Goal: Information Seeking & Learning: Find specific fact

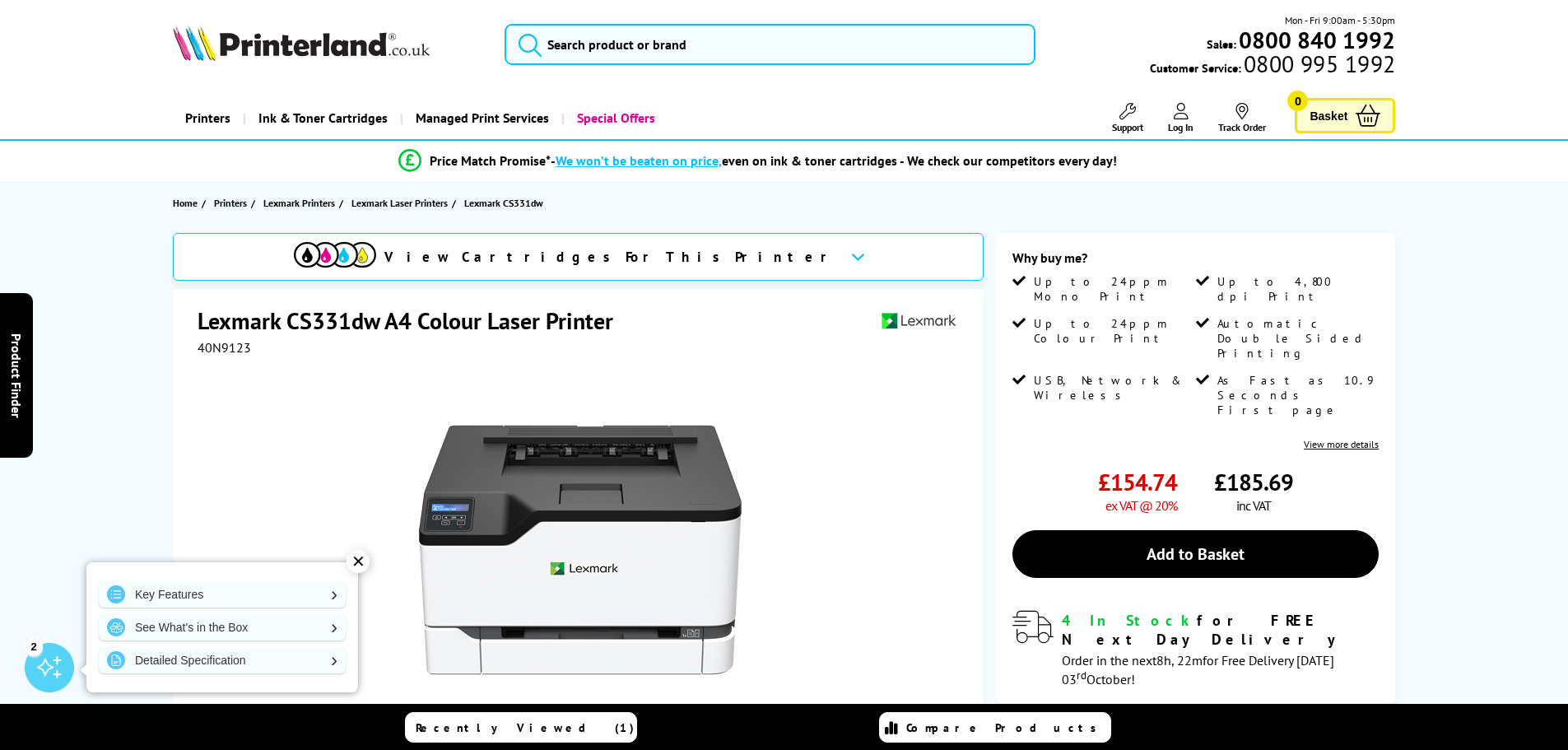
click at [138, 273] on div "View Cartridges For This Printer Lexmark CS331dw A4 Colour Laser Printer 40N912…" at bounding box center [785, 616] width 1317 height 765
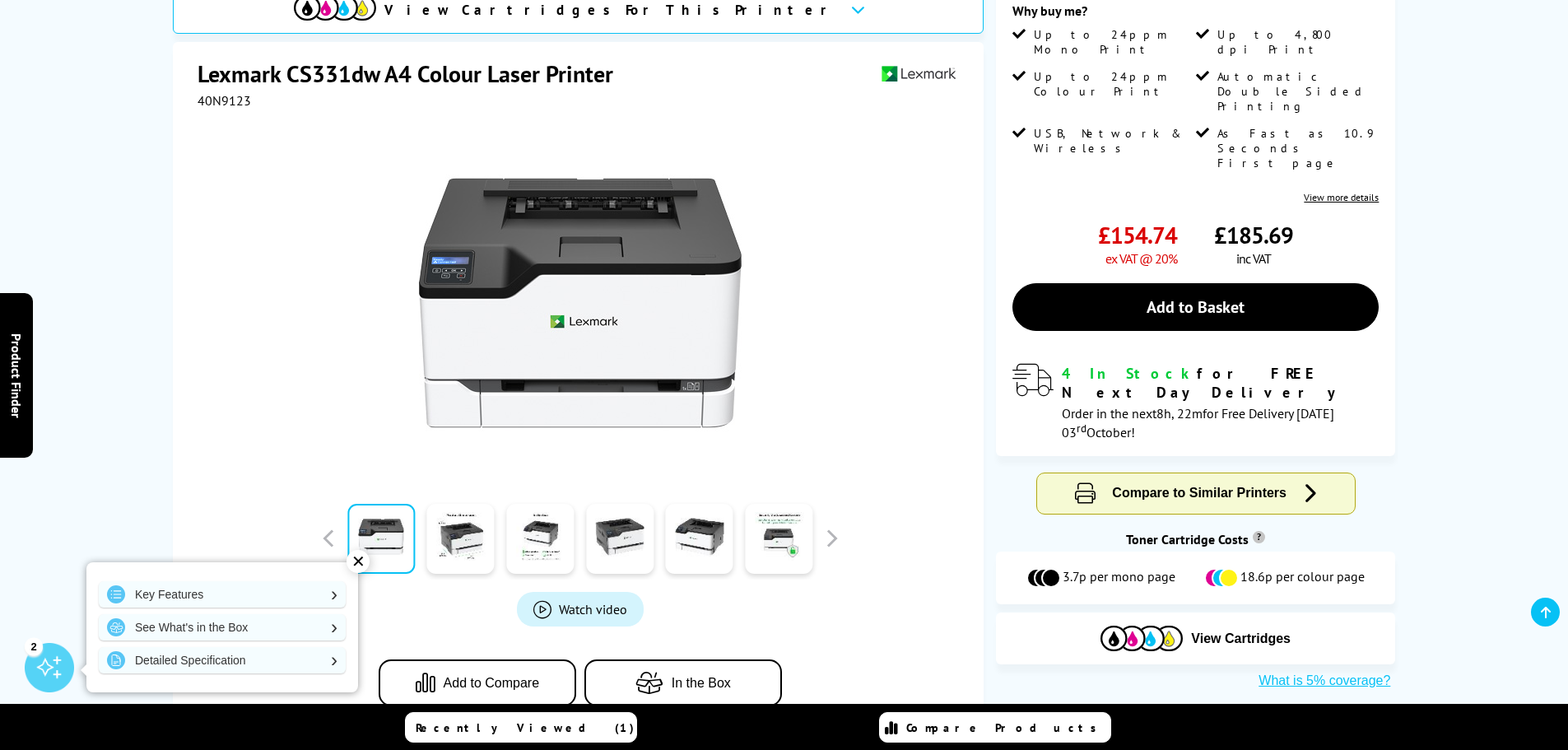
scroll to position [82, 0]
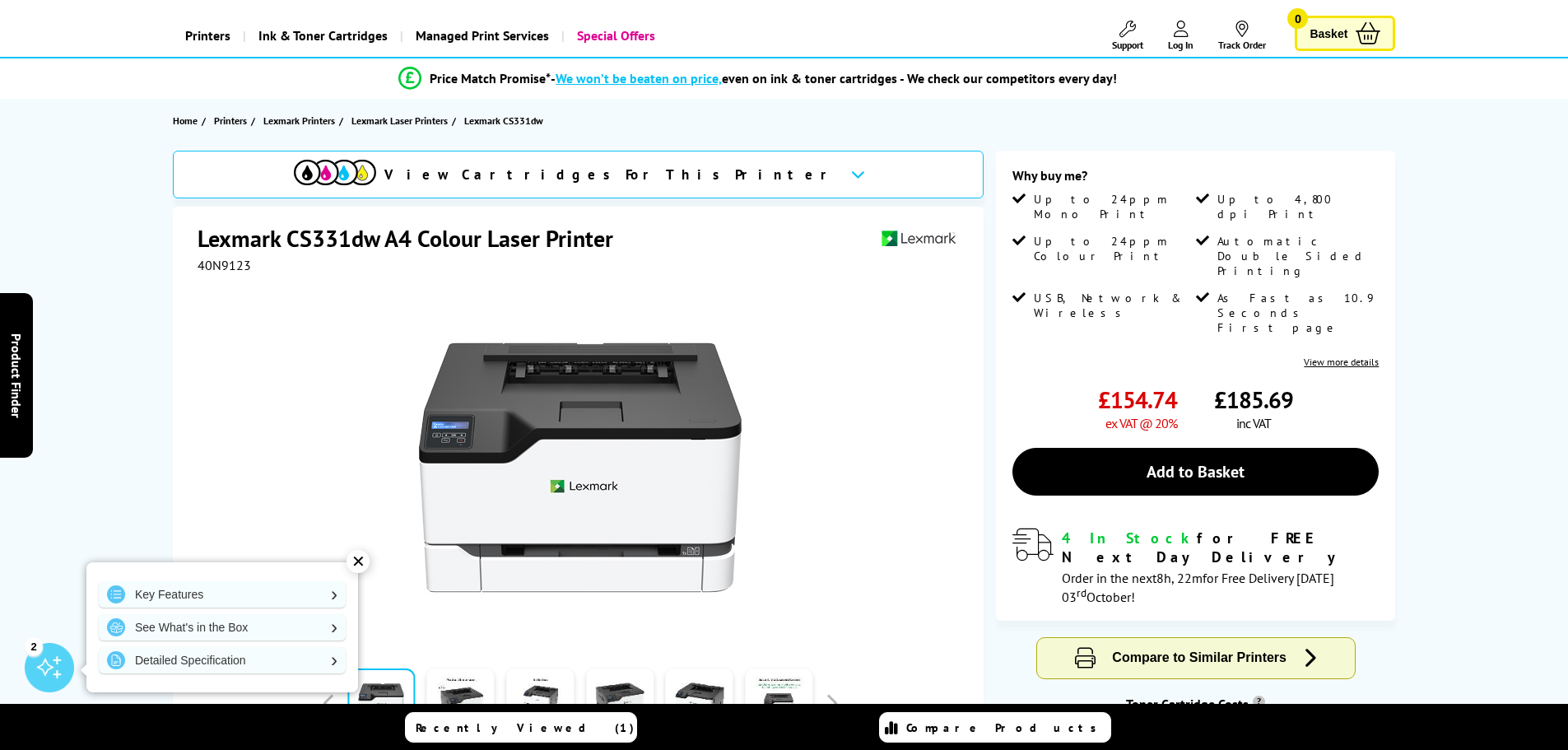
click at [364, 565] on div "✕" at bounding box center [358, 561] width 23 height 23
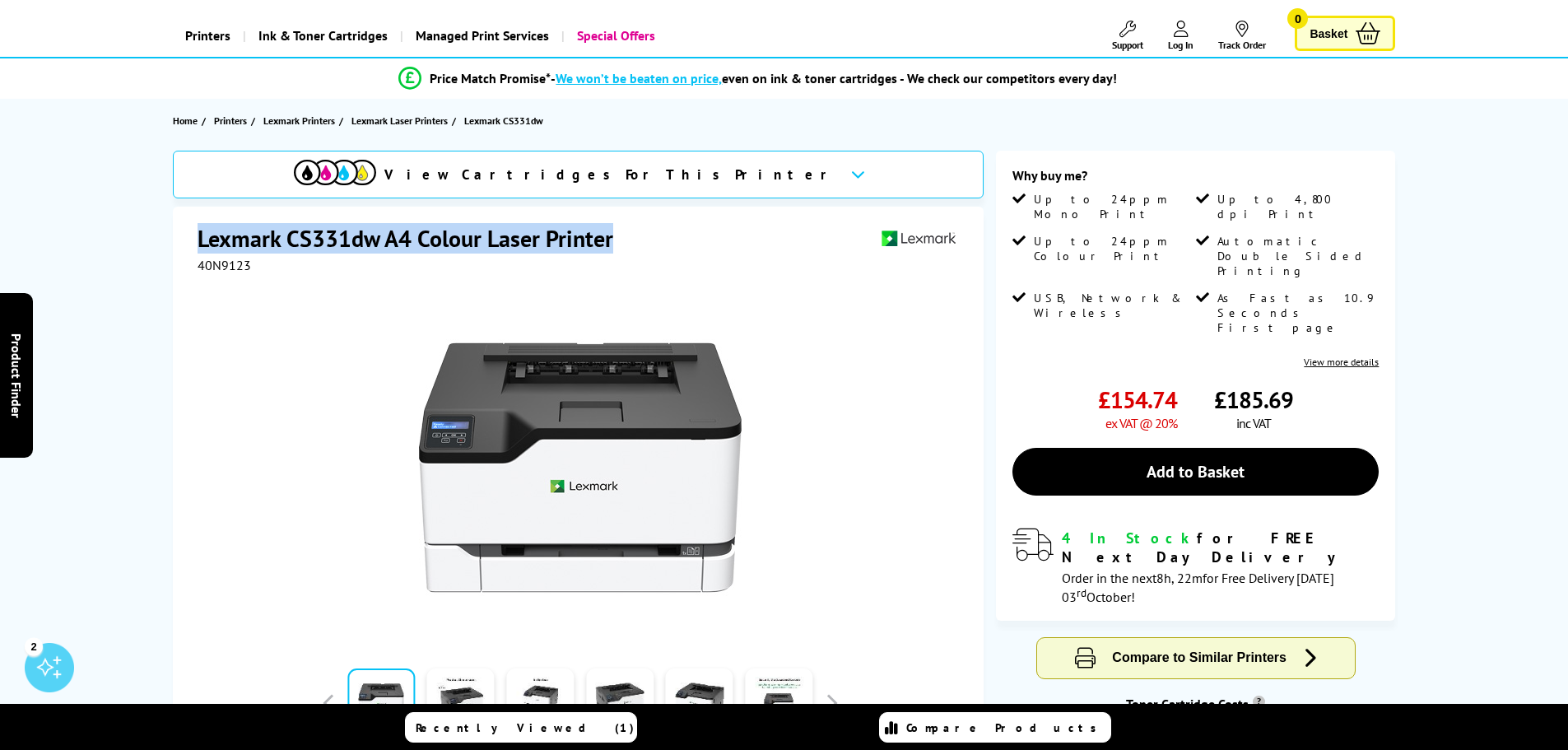
drag, startPoint x: 202, startPoint y: 237, endPoint x: 640, endPoint y: 239, distance: 438.0
click at [640, 239] on div "Lexmark CS331dw A4 Colour Laser Printer" at bounding box center [581, 239] width 766 height 34
copy h1 "Lexmark CS331dw A4 Colour Laser Printer"
click at [270, 220] on div "Lexmark CS331dw A4 Colour Laser Printer 40N9123 Watch video Add to Compare In t…" at bounding box center [578, 561] width 811 height 710
drag, startPoint x: 198, startPoint y: 234, endPoint x: 799, endPoint y: 245, distance: 601.1
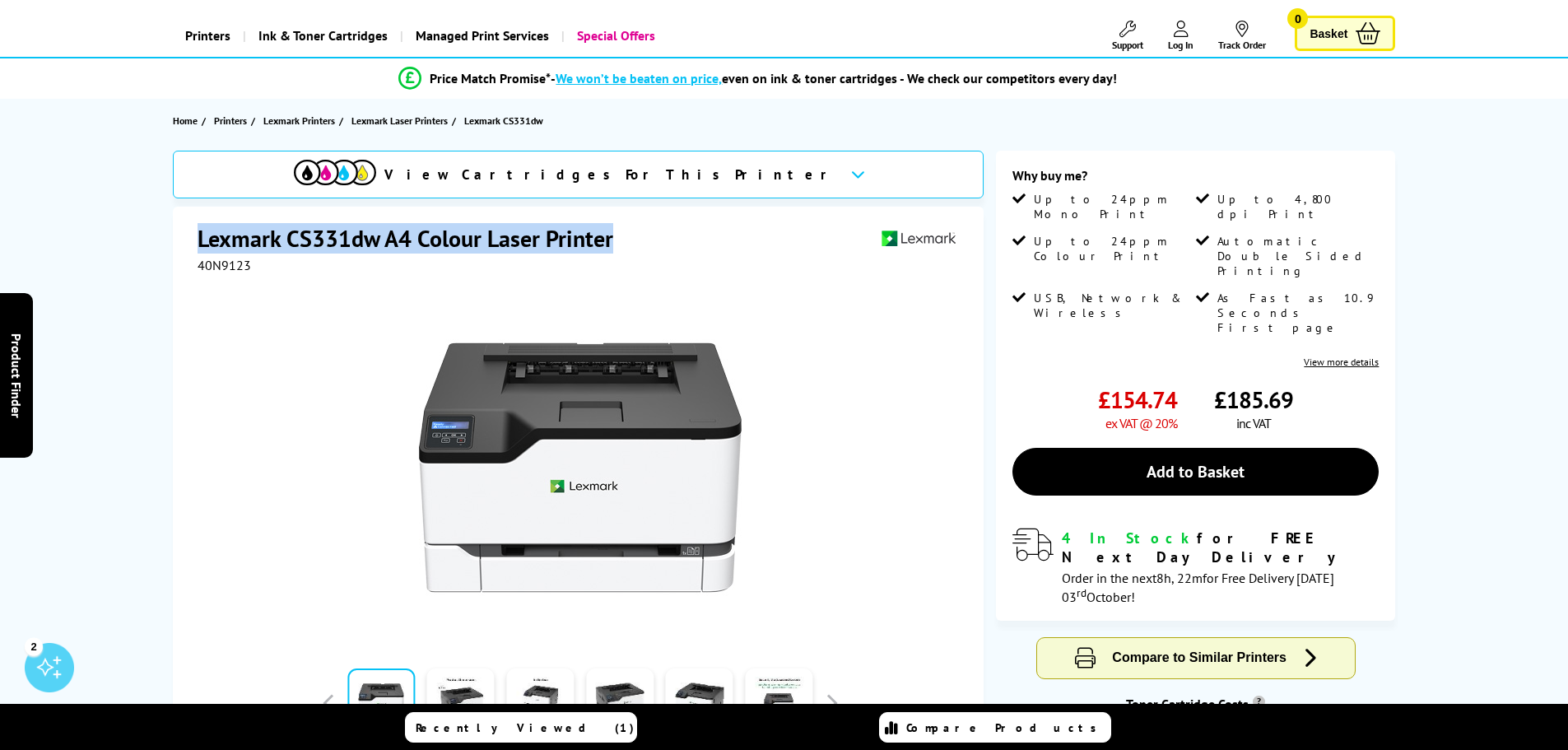
click at [799, 245] on div "Lexmark CS331dw A4 Colour Laser Printer" at bounding box center [581, 239] width 766 height 34
copy div "Lexmark CS331dw A4 Colour Laser Printer"
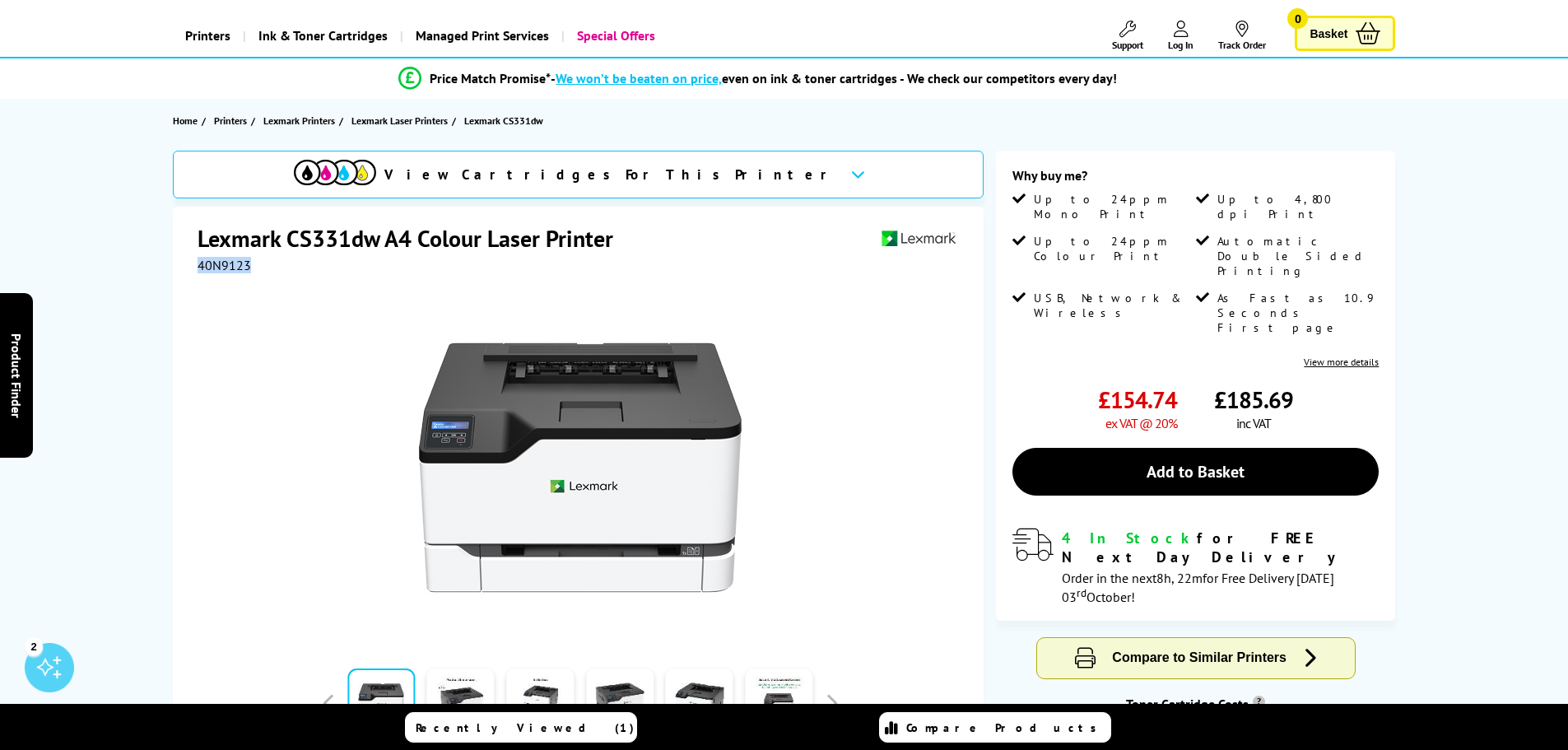
drag, startPoint x: 197, startPoint y: 260, endPoint x: 258, endPoint y: 261, distance: 61.0
click at [258, 261] on div "40N9123" at bounding box center [581, 264] width 766 height 16
copy span "40N9123"
drag, startPoint x: 289, startPoint y: 235, endPoint x: 374, endPoint y: 237, distance: 85.0
click at [374, 237] on h1 "Lexmark CS331dw A4 Colour Laser Printer" at bounding box center [414, 238] width 432 height 31
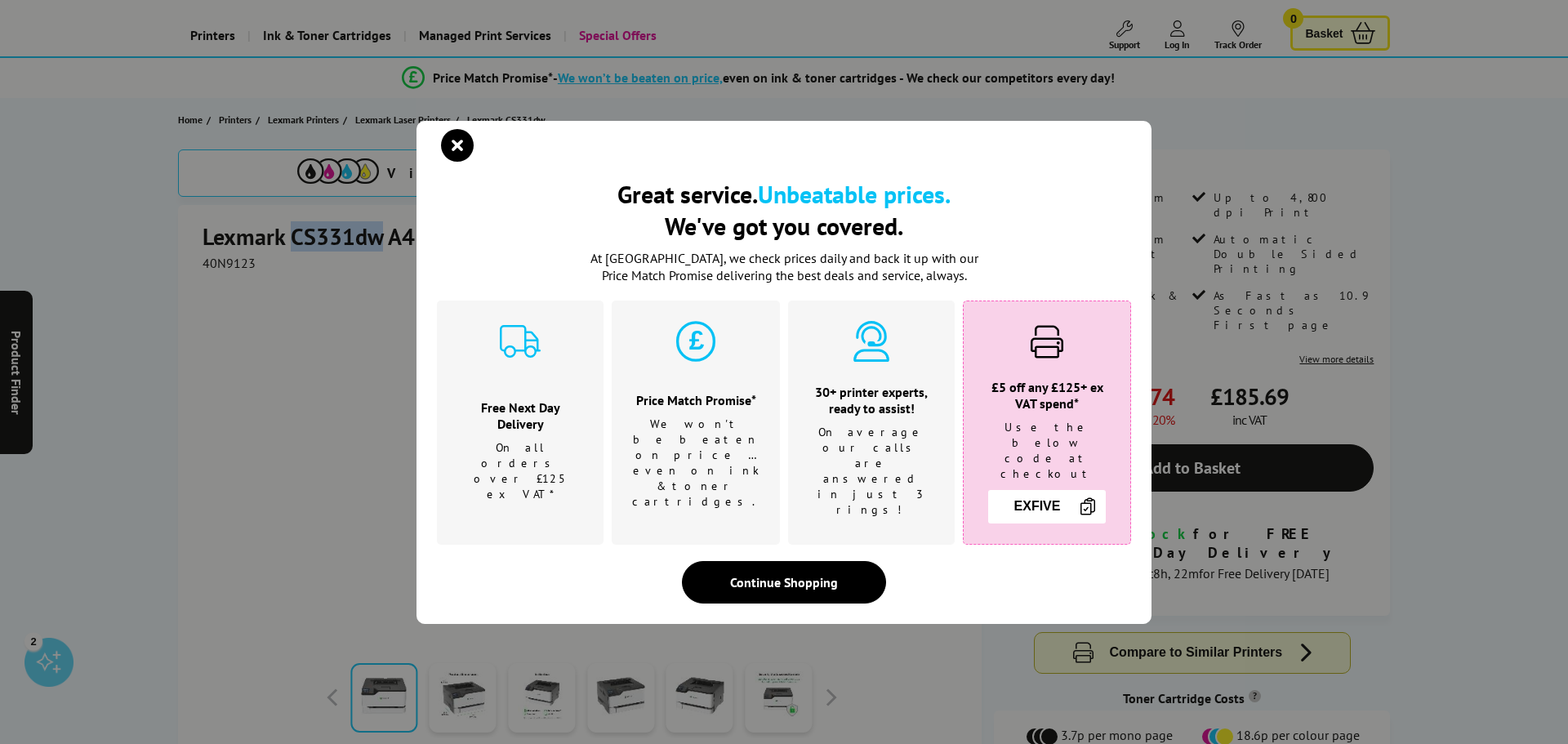
copy h1 "CS331dw"
click at [460, 157] on icon "close modal" at bounding box center [457, 145] width 33 height 33
